Goal: Find specific page/section: Find specific page/section

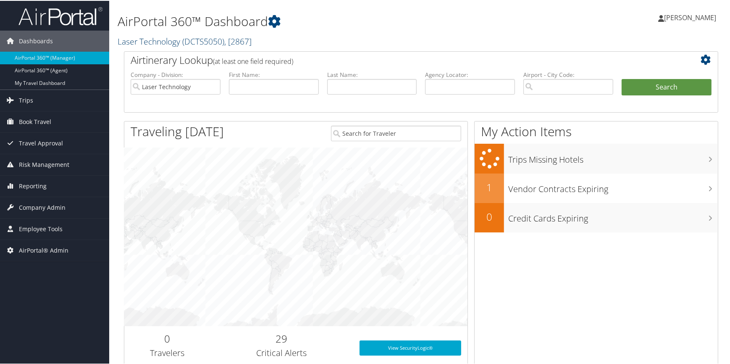
click at [153, 40] on link "Laser Technology ( DCTS5050 ) , [ 2867 ]" at bounding box center [185, 40] width 134 height 11
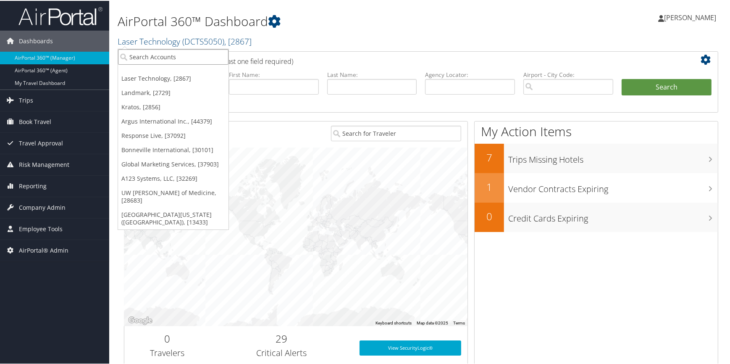
click at [149, 55] on input "search" at bounding box center [173, 56] width 110 height 16
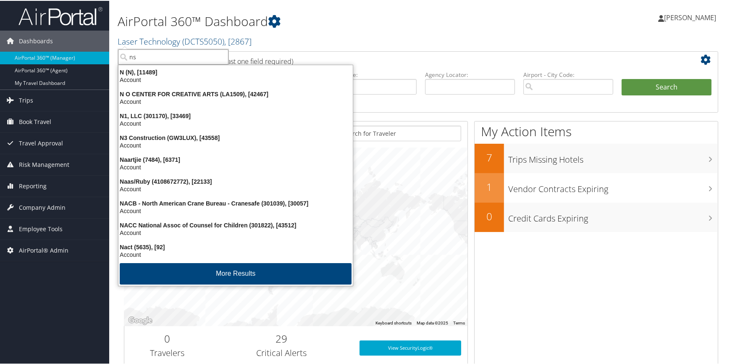
type input "nsk"
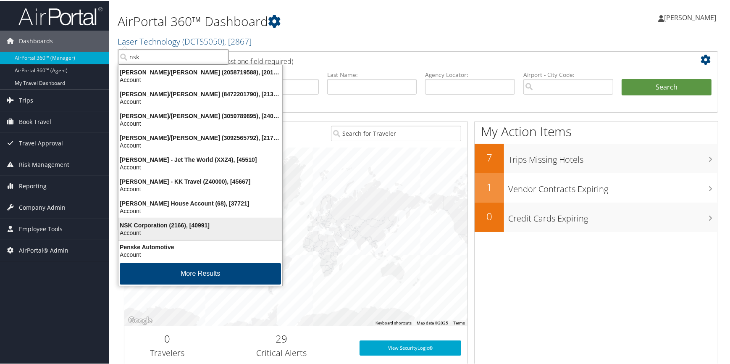
click at [158, 229] on div "Account" at bounding box center [200, 232] width 174 height 8
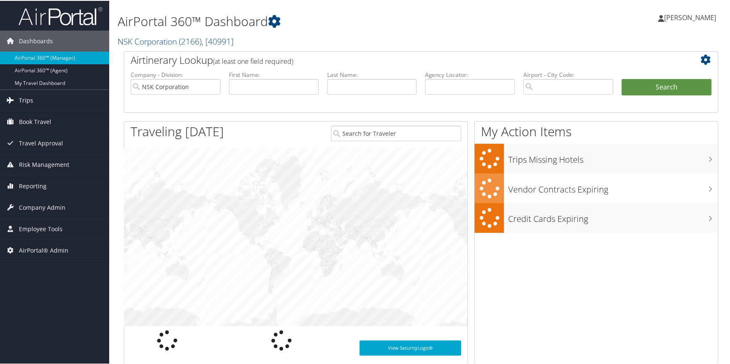
click at [34, 102] on link "Trips" at bounding box center [54, 99] width 109 height 21
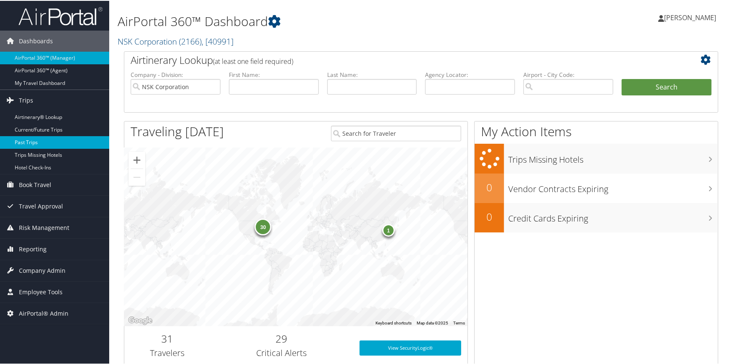
click at [38, 143] on link "Past Trips" at bounding box center [54, 141] width 109 height 13
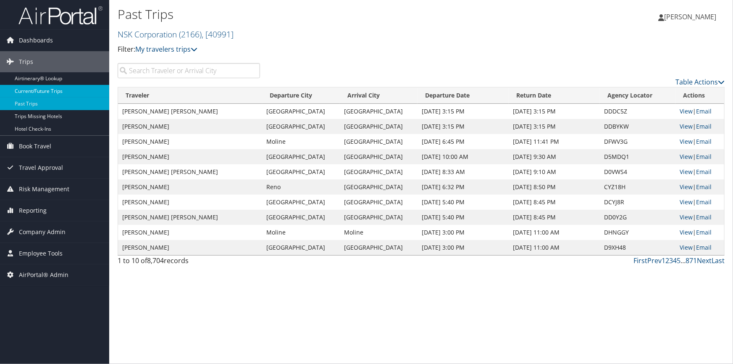
click at [47, 91] on link "Current/Future Trips" at bounding box center [54, 91] width 109 height 13
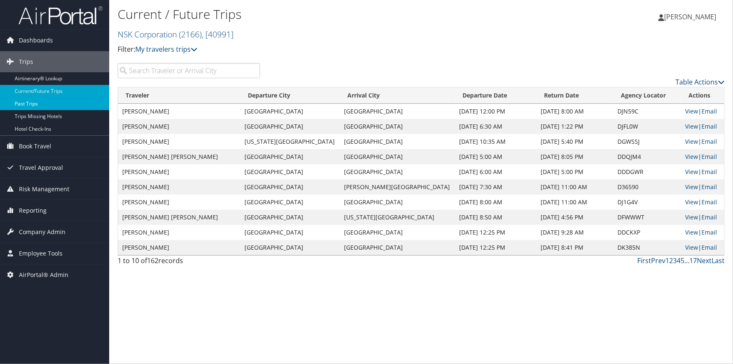
click at [45, 106] on link "Past Trips" at bounding box center [54, 103] width 109 height 13
